Goal: Information Seeking & Learning: Learn about a topic

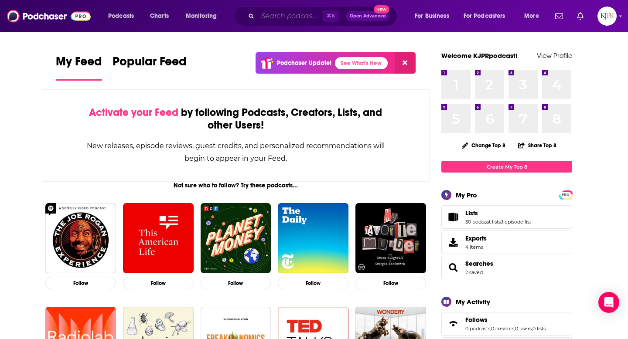
click at [269, 14] on input "Search podcasts, credits, & more..." at bounding box center [290, 16] width 65 height 14
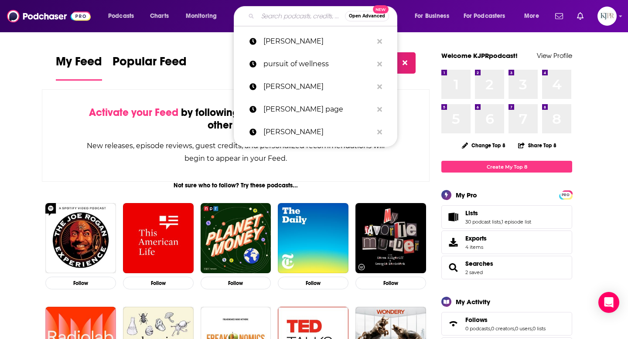
paste input "belindacolubriale"
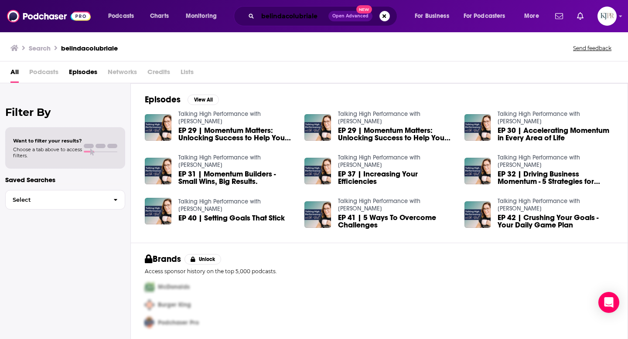
click at [285, 18] on input "belindacolubriale" at bounding box center [293, 16] width 71 height 14
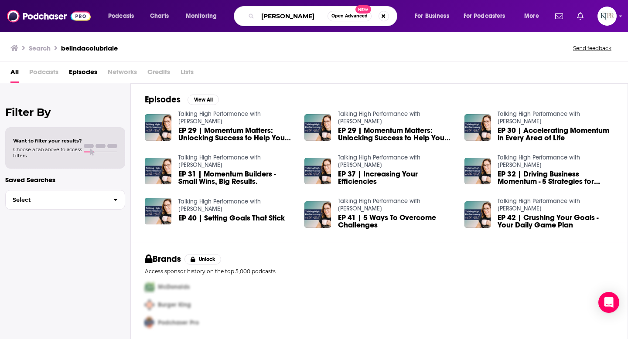
type input "[PERSON_NAME]"
click at [220, 127] on span "EP 29 | Momentum Matters: Unlocking Success to Help You Thrive" at bounding box center [236, 134] width 116 height 15
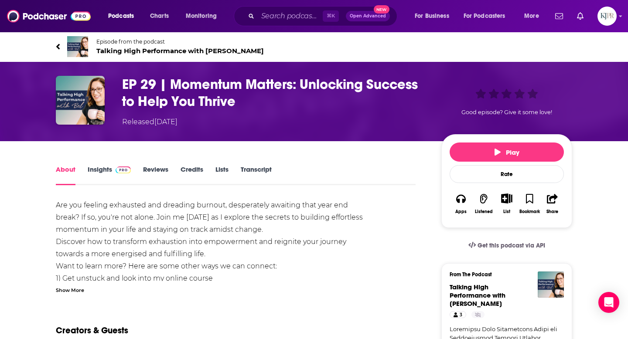
click at [97, 171] on link "Insights" at bounding box center [109, 175] width 43 height 20
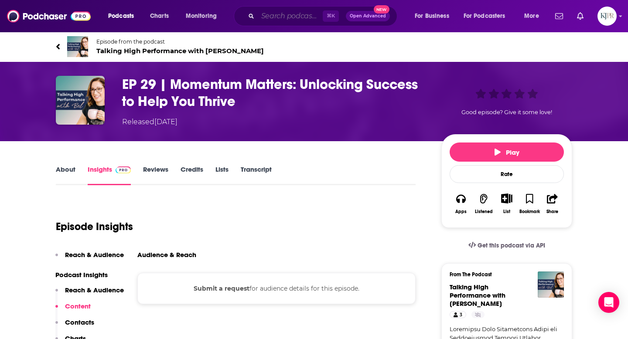
click at [282, 16] on input "Search podcasts, credits, & more..." at bounding box center [290, 16] width 65 height 14
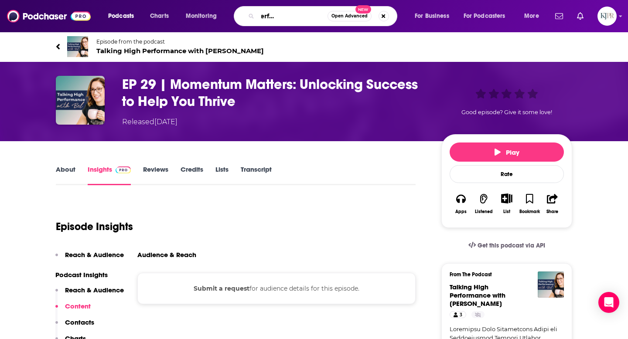
type input "talking high performance with [PERSON_NAME]"
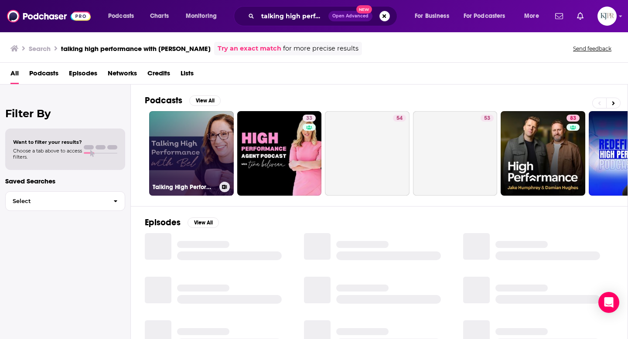
click at [186, 168] on link "Talking High Performance with [PERSON_NAME]" at bounding box center [191, 153] width 85 height 85
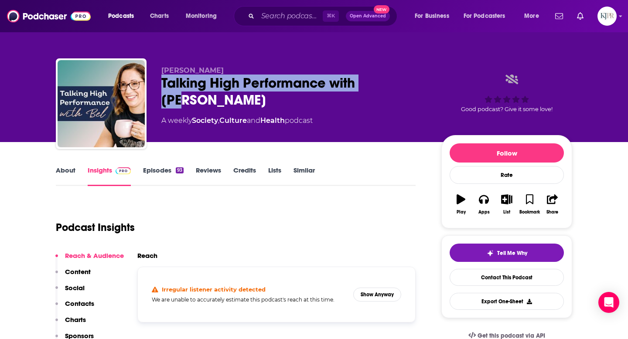
drag, startPoint x: 161, startPoint y: 84, endPoint x: 379, endPoint y: 84, distance: 217.9
click at [379, 84] on div "Talking High Performance with [PERSON_NAME]" at bounding box center [294, 92] width 266 height 34
copy h2 "Talking High Performance with [PERSON_NAME]"
